Goal: Task Accomplishment & Management: Complete application form

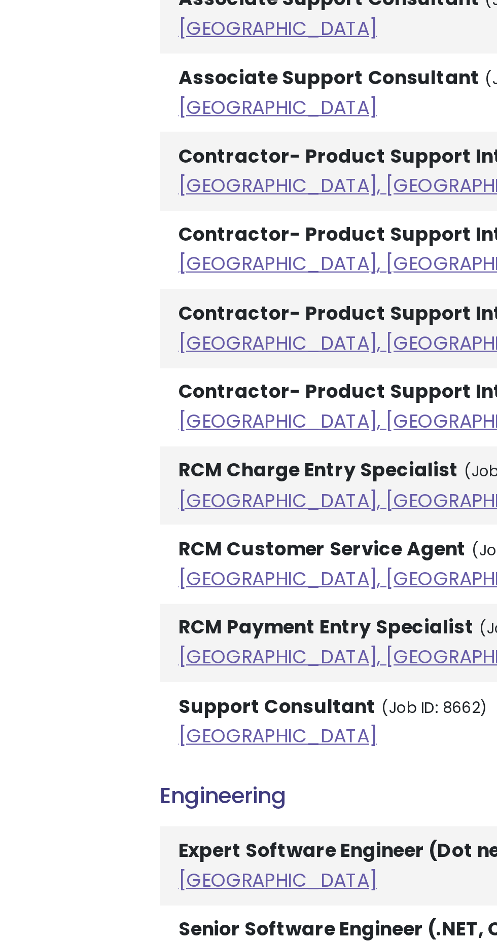
scroll to position [393, 0]
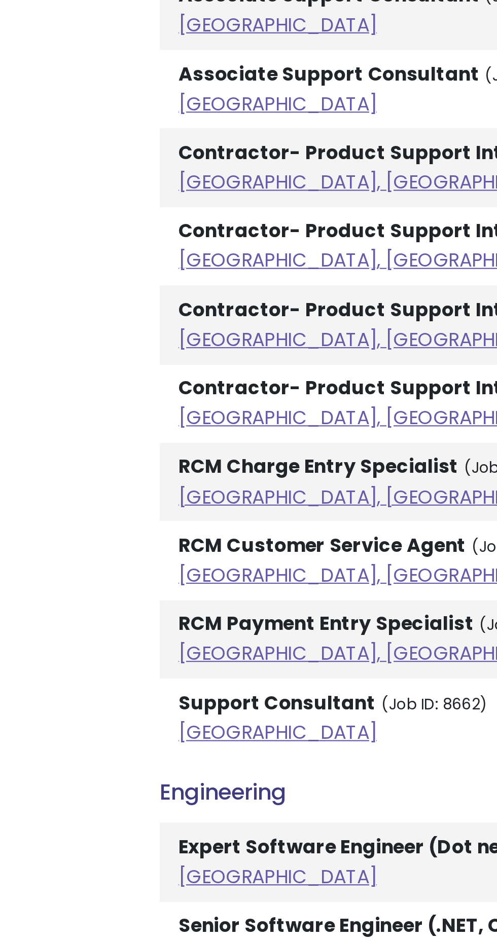
click at [151, 734] on link "[GEOGRAPHIC_DATA], [GEOGRAPHIC_DATA], [GEOGRAPHIC_DATA]" at bounding box center [223, 733] width 282 height 12
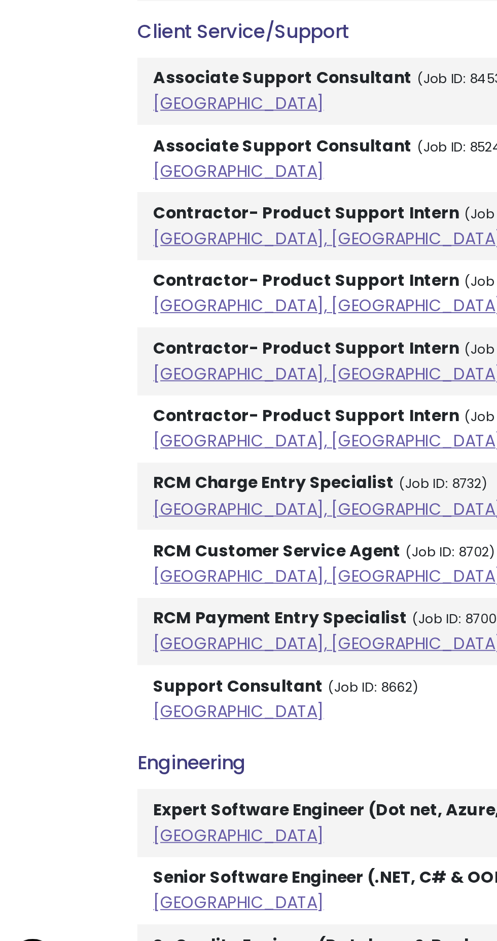
scroll to position [401, 0]
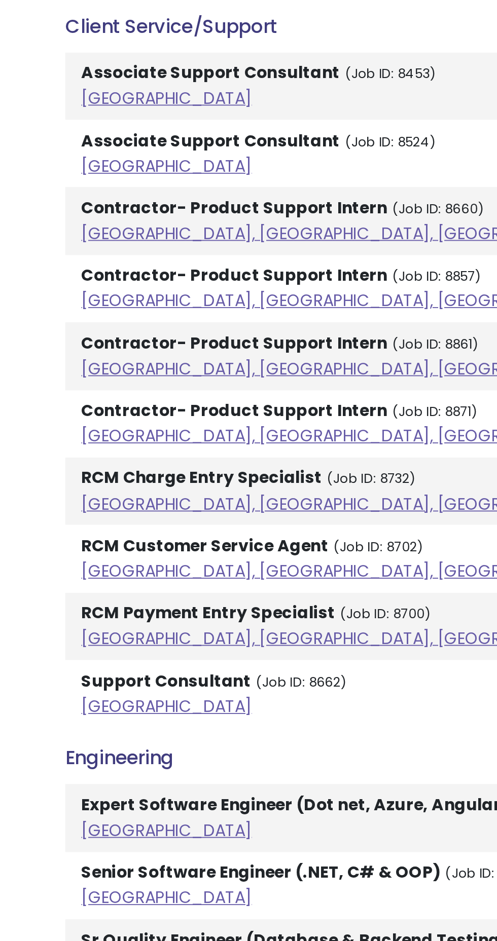
click at [153, 654] on link "[GEOGRAPHIC_DATA], [GEOGRAPHIC_DATA], [GEOGRAPHIC_DATA]" at bounding box center [223, 654] width 282 height 12
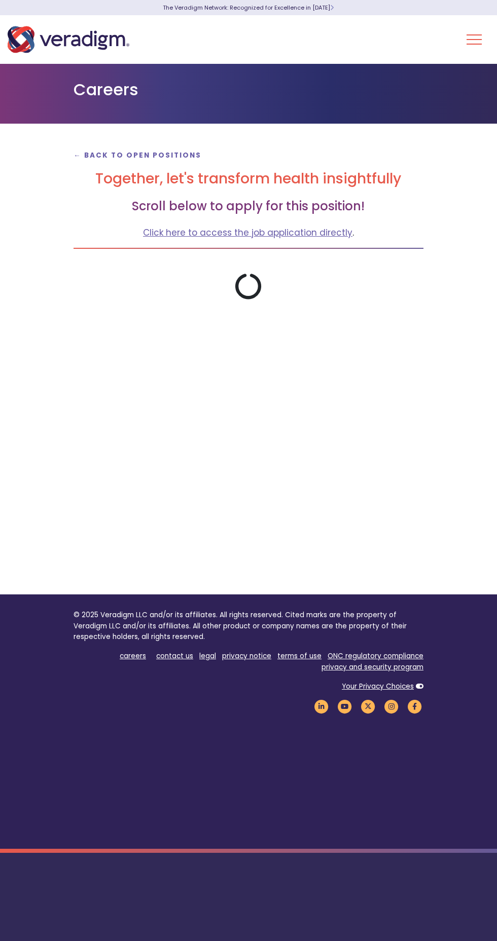
click at [279, 234] on link "Click here to access the job application directly" at bounding box center [247, 233] width 209 height 12
